Goal: Task Accomplishment & Management: Use online tool/utility

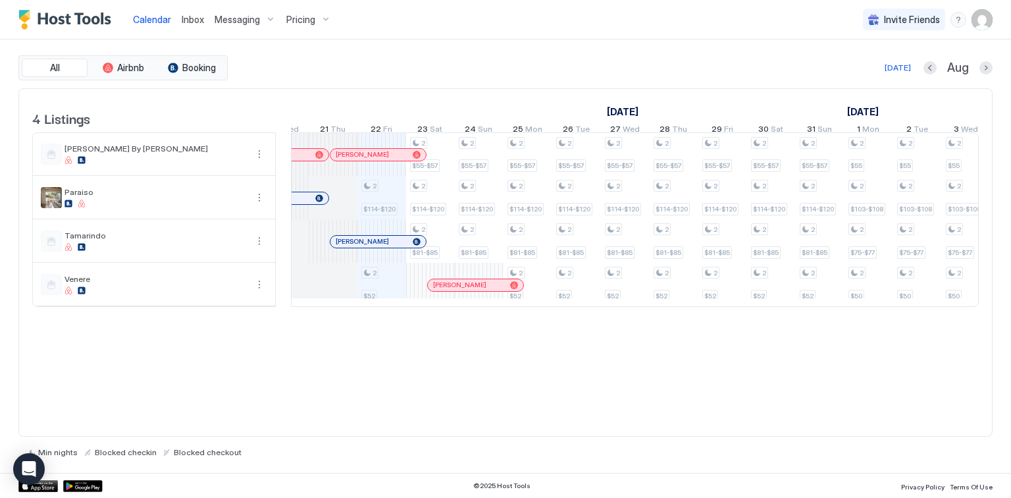
click at [198, 16] on span "Inbox" at bounding box center [193, 19] width 22 height 11
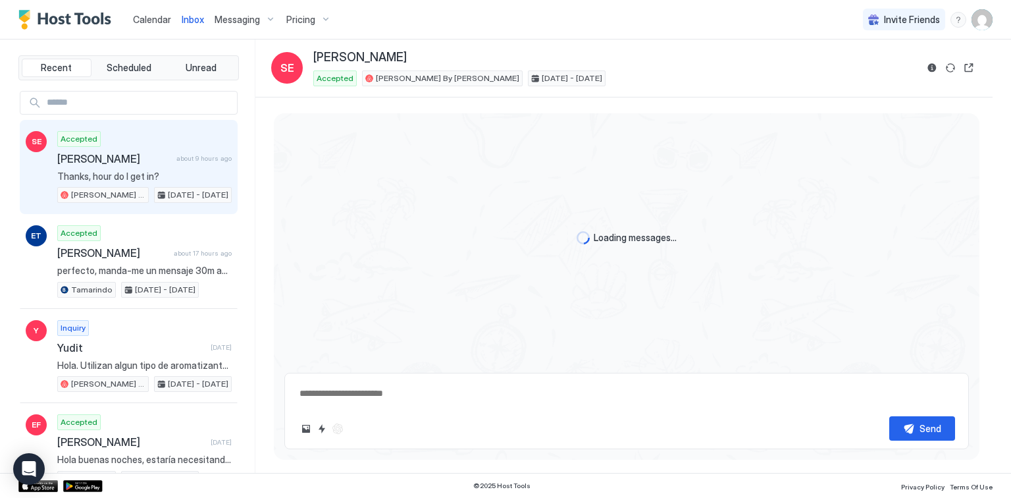
scroll to position [348, 0]
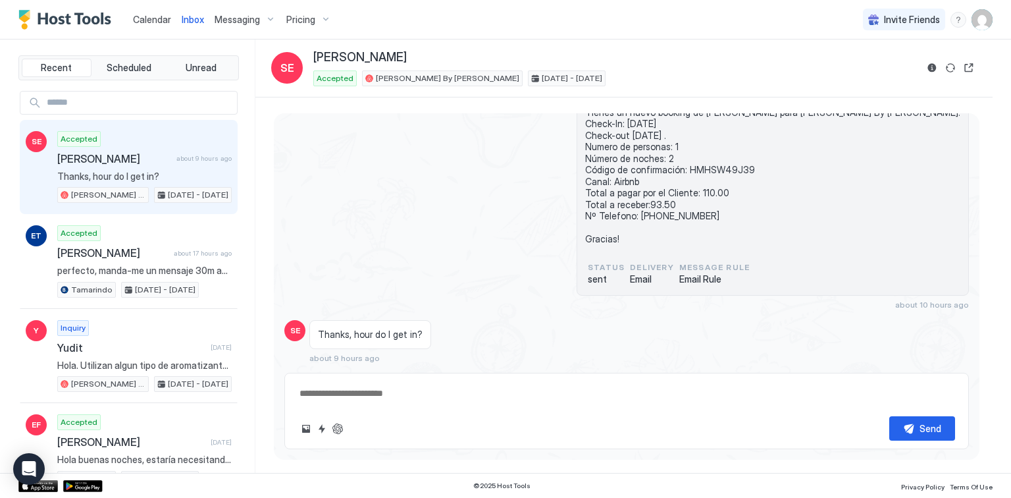
type textarea "*"
click at [149, 16] on span "Calendar" at bounding box center [152, 19] width 38 height 11
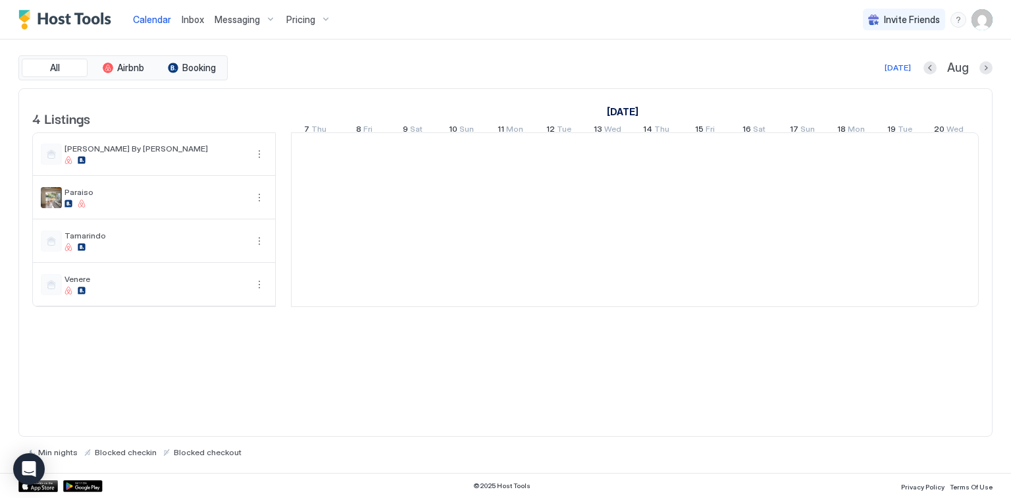
scroll to position [0, 731]
